Goal: Task Accomplishment & Management: Manage account settings

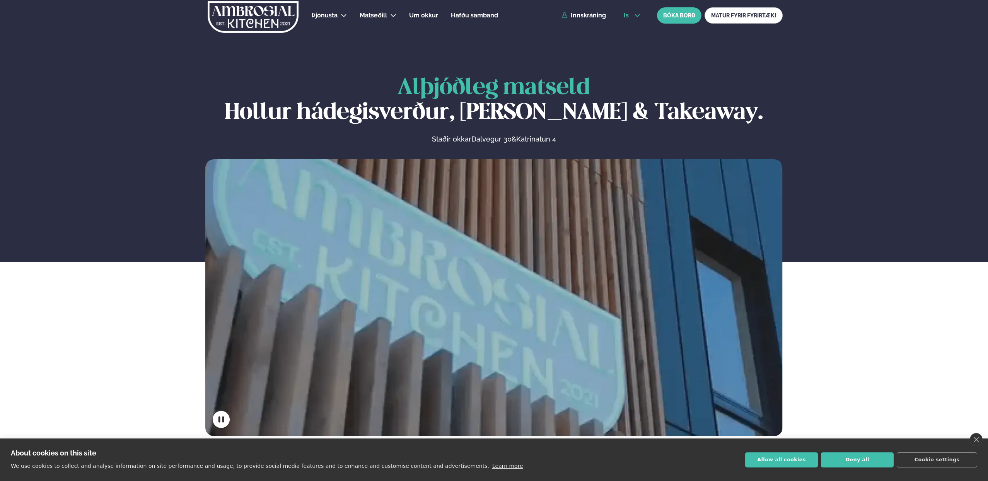
click at [629, 17] on span "is" at bounding box center [627, 15] width 7 height 6
click at [630, 29] on link "en" at bounding box center [631, 29] width 29 height 15
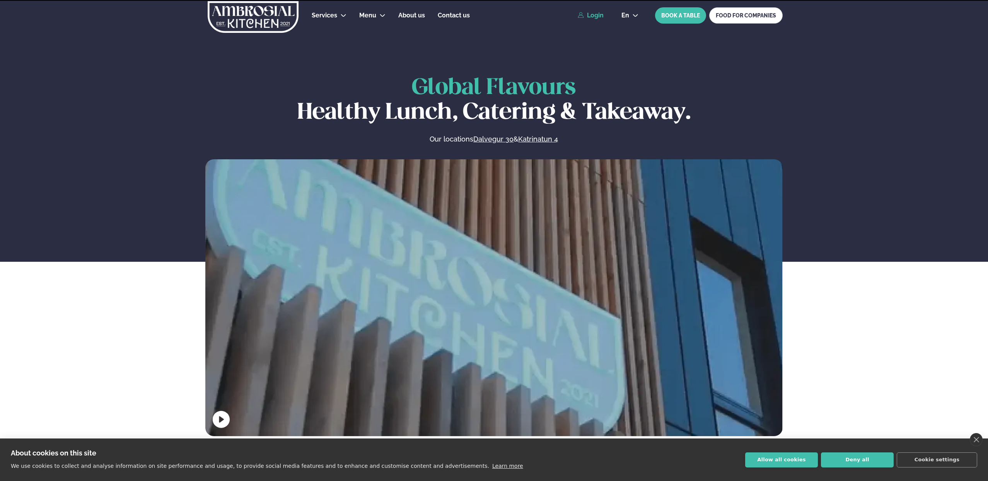
click at [600, 17] on link "Login" at bounding box center [591, 15] width 26 height 7
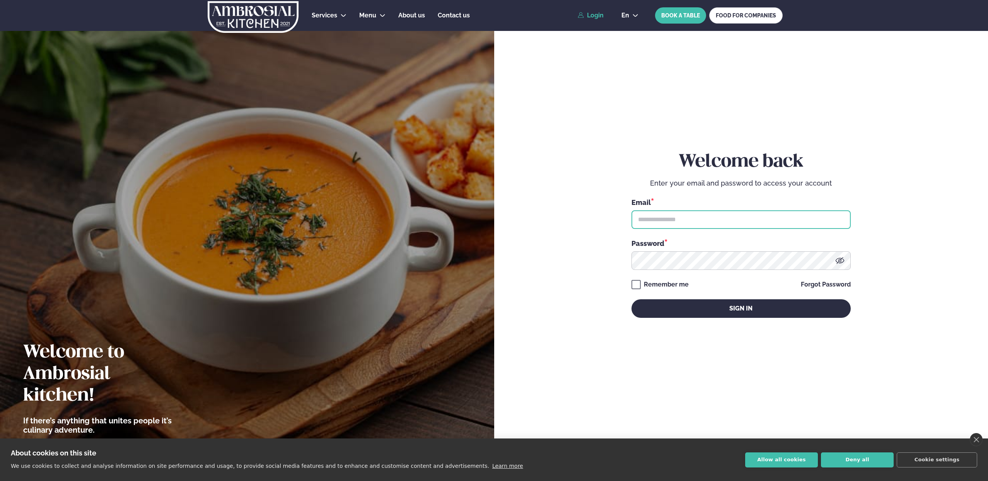
click at [825, 215] on input "text" at bounding box center [740, 219] width 219 height 19
type input "**********"
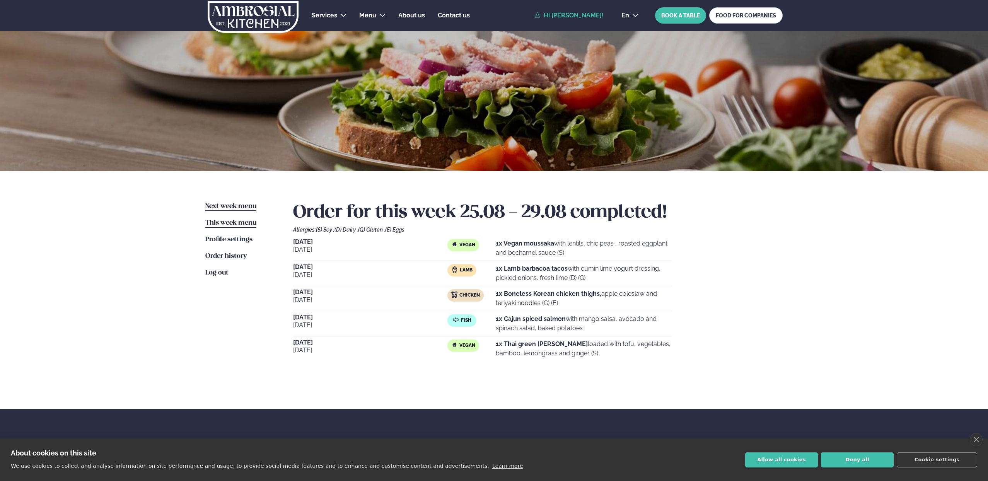
click at [210, 206] on span "Next week menu" at bounding box center [230, 206] width 51 height 7
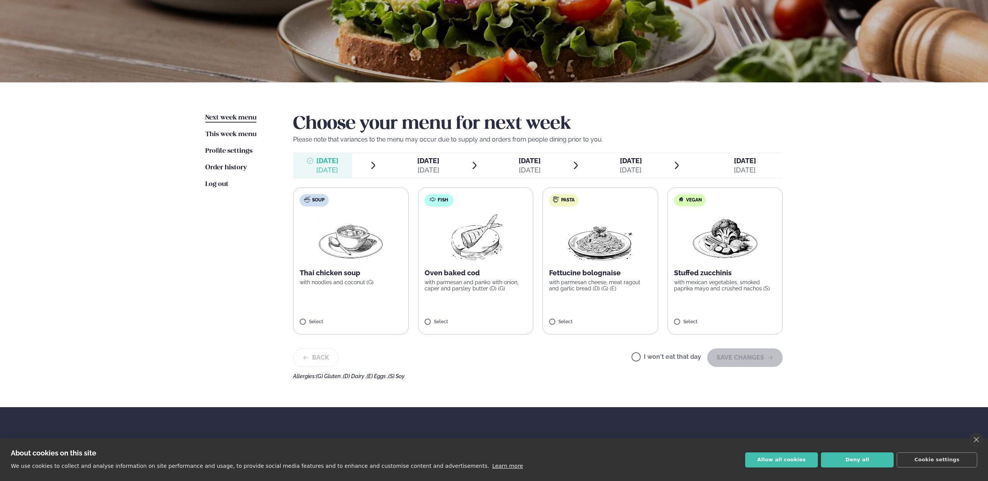
scroll to position [97, 0]
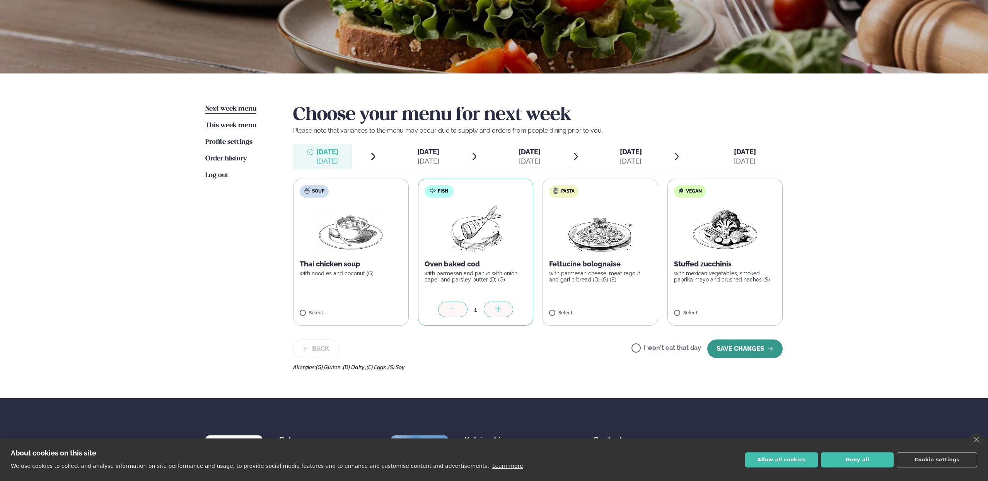
click at [726, 351] on button "SAVE CHANGES" at bounding box center [744, 348] width 75 height 19
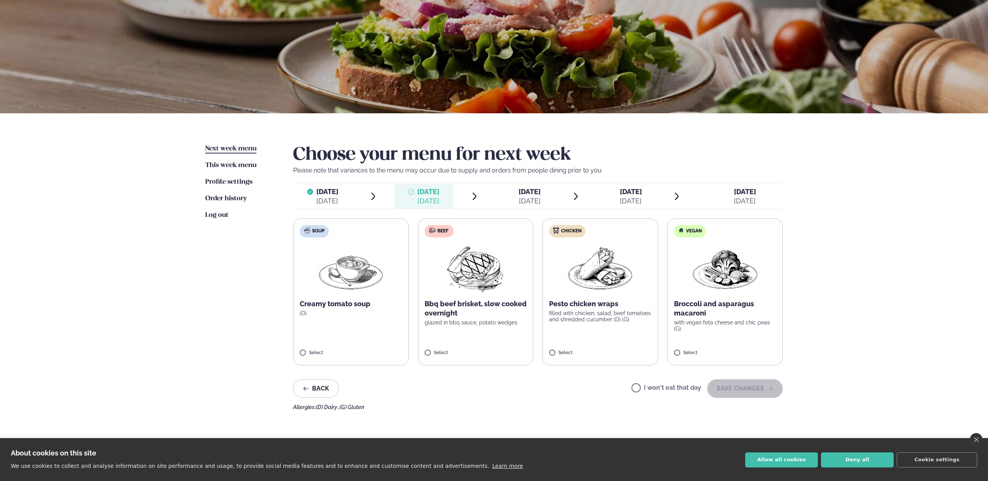
scroll to position [58, 0]
click at [529, 194] on span "[DATE]" at bounding box center [529, 191] width 22 height 8
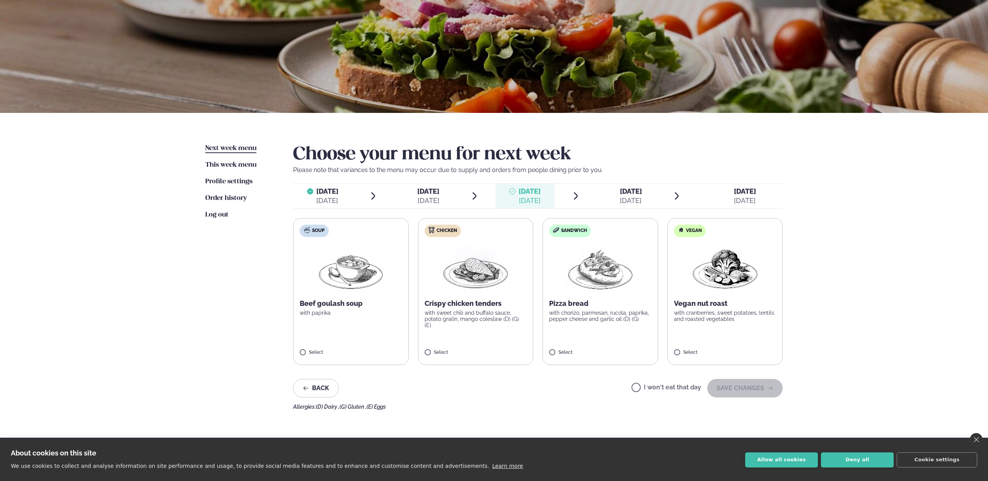
click at [628, 195] on span "[DATE]" at bounding box center [631, 191] width 22 height 8
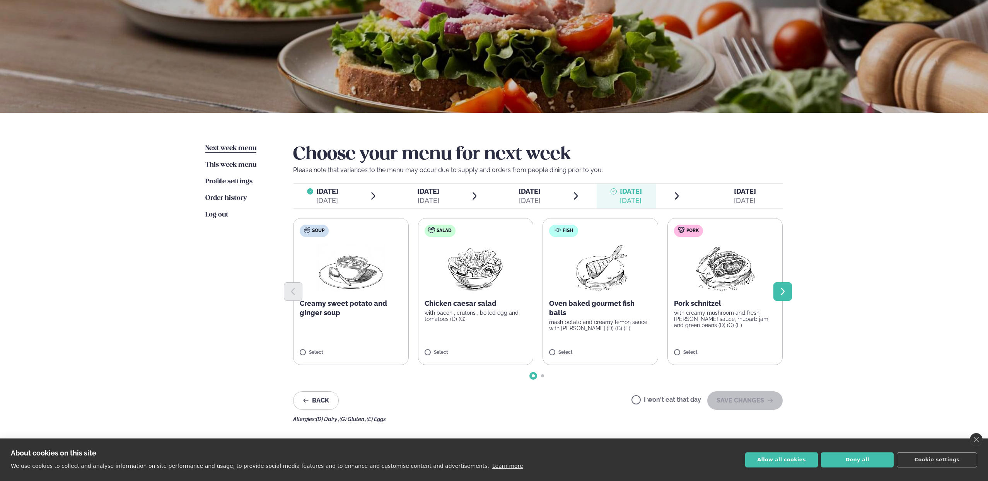
click at [785, 288] on icon "Next slide" at bounding box center [782, 291] width 9 height 9
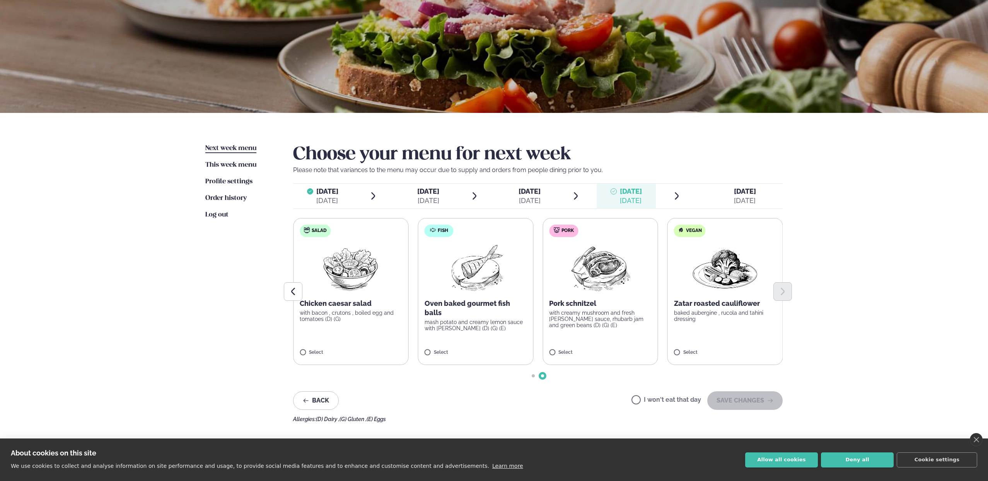
click at [749, 202] on div "[DATE]" at bounding box center [745, 200] width 22 height 9
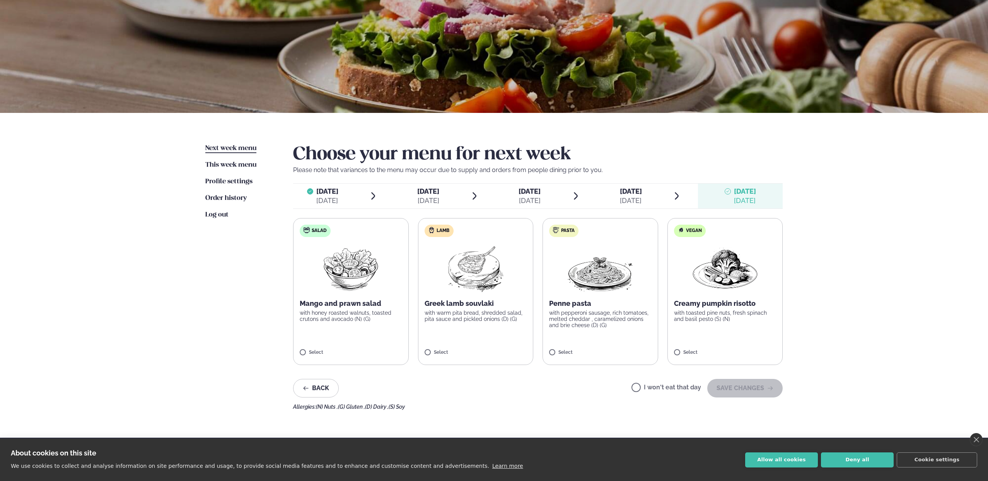
click at [422, 204] on div "[DATE]" at bounding box center [428, 200] width 22 height 9
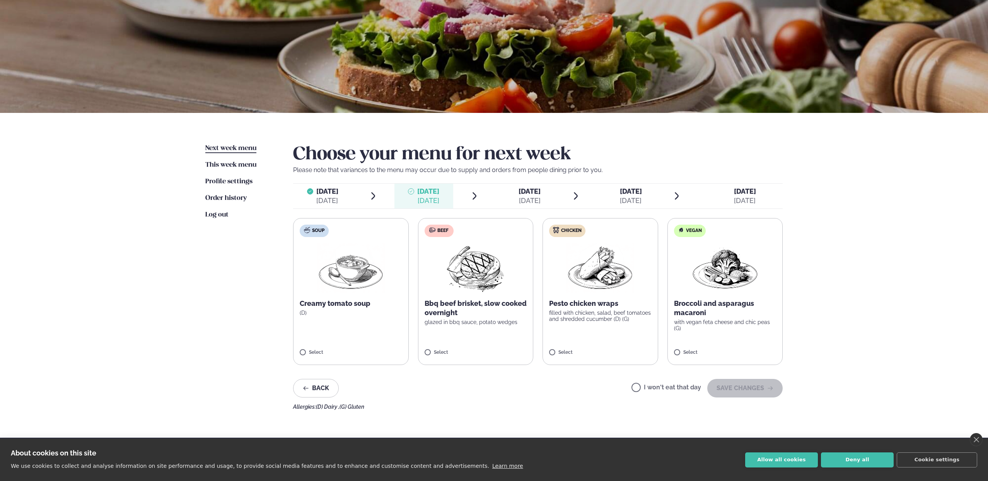
click at [734, 277] on img at bounding box center [725, 267] width 68 height 49
click at [761, 392] on button "SAVE CHANGES" at bounding box center [744, 388] width 75 height 19
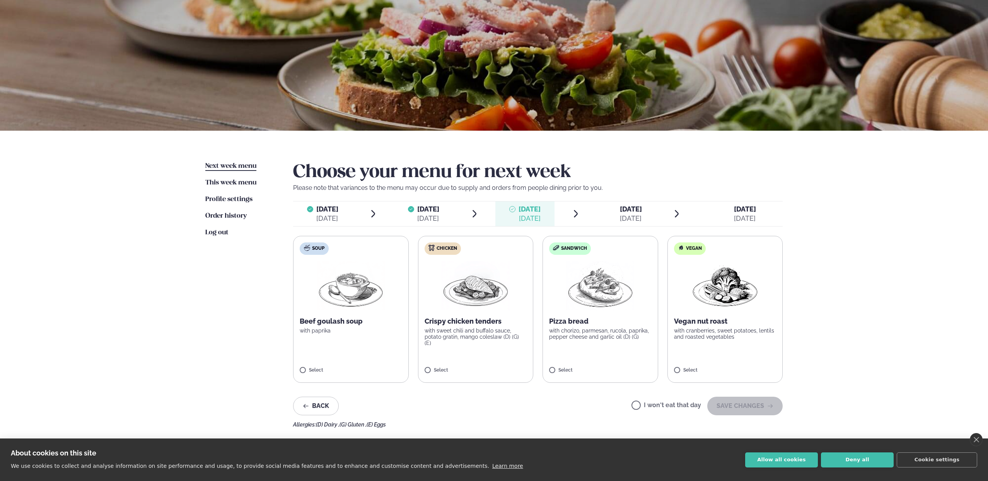
click at [486, 278] on img at bounding box center [476, 285] width 68 height 49
click at [757, 411] on button "SAVE CHANGES" at bounding box center [744, 406] width 75 height 19
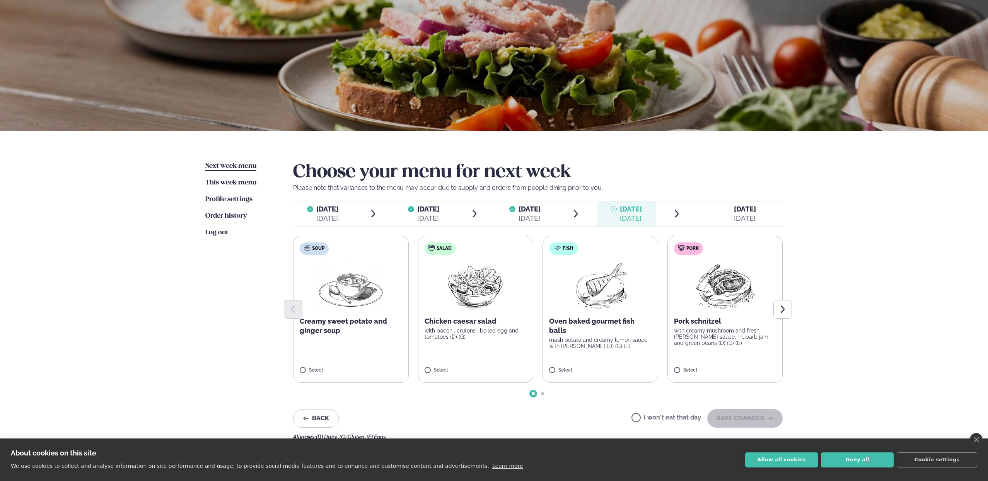
click at [475, 295] on img at bounding box center [475, 285] width 68 height 49
click at [786, 310] on icon "Next slide" at bounding box center [782, 309] width 9 height 9
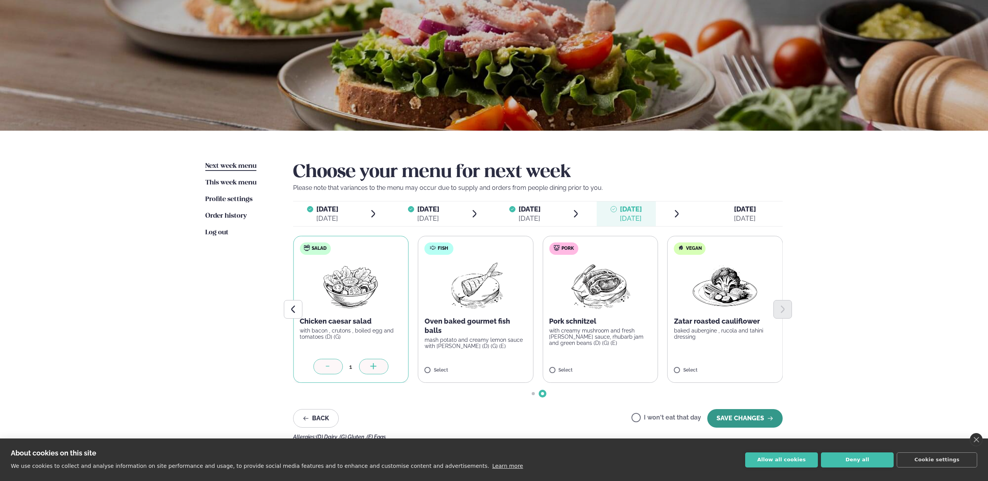
click at [768, 416] on icon "button" at bounding box center [770, 418] width 6 height 6
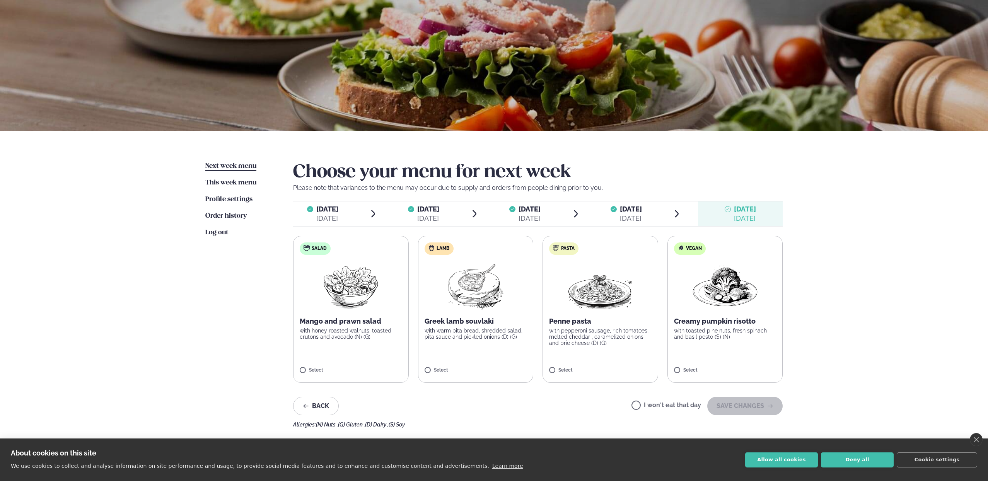
click at [494, 310] on label "Lamb Greek lamb souvlaki with warm pita bread, shredded salad, pita sauce and p…" at bounding box center [476, 309] width 116 height 147
click at [736, 411] on button "SAVE CHANGES" at bounding box center [744, 406] width 75 height 19
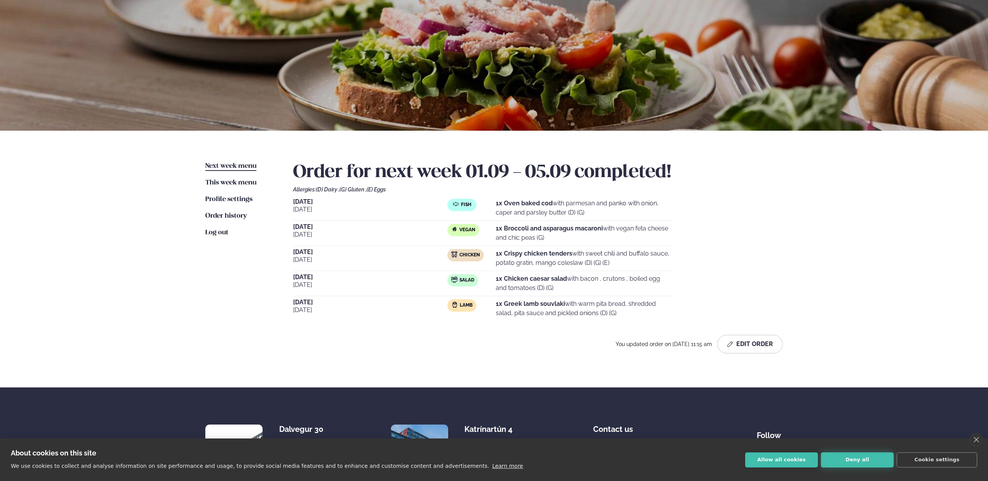
click at [881, 464] on button "Deny all" at bounding box center [857, 459] width 73 height 15
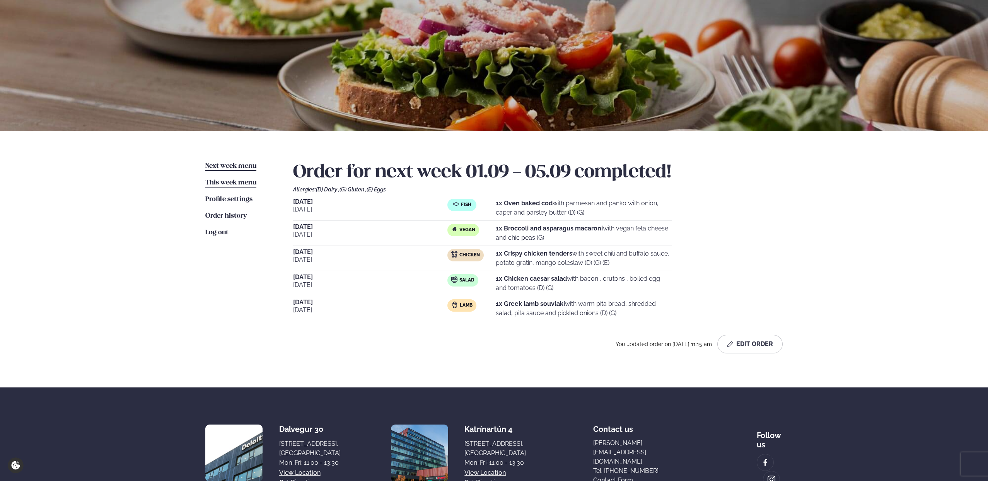
click at [222, 182] on span "This week menu" at bounding box center [230, 182] width 51 height 7
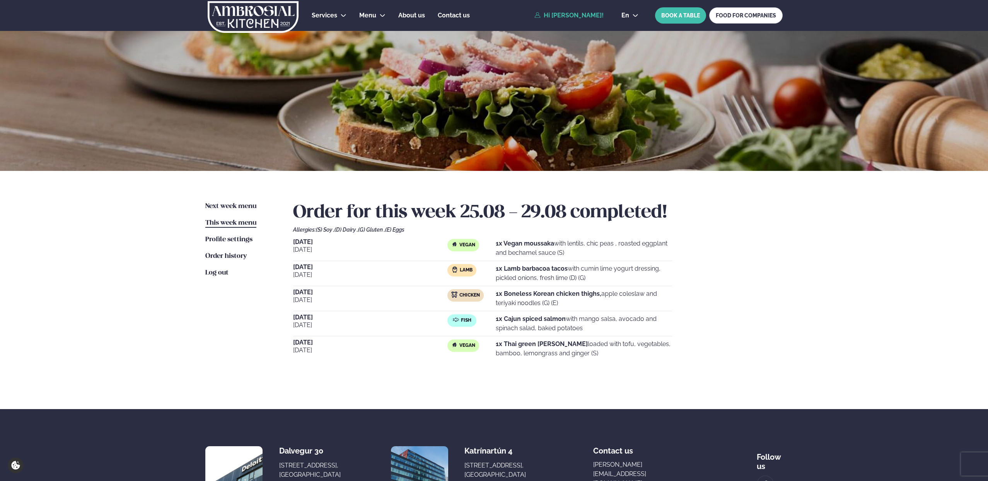
click at [234, 211] on ul "Next week menu Next week This week menu This week Profile settings Settings Ord…" at bounding box center [241, 291] width 72 height 179
click at [234, 205] on span "Next week menu" at bounding box center [230, 206] width 51 height 7
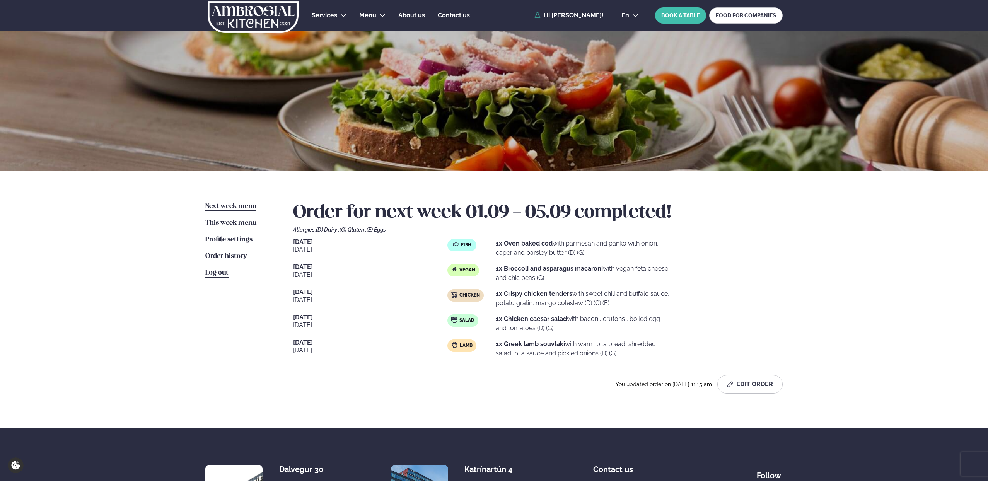
click at [220, 271] on span "Log out" at bounding box center [216, 272] width 23 height 7
